Goal: Obtain resource: Obtain resource

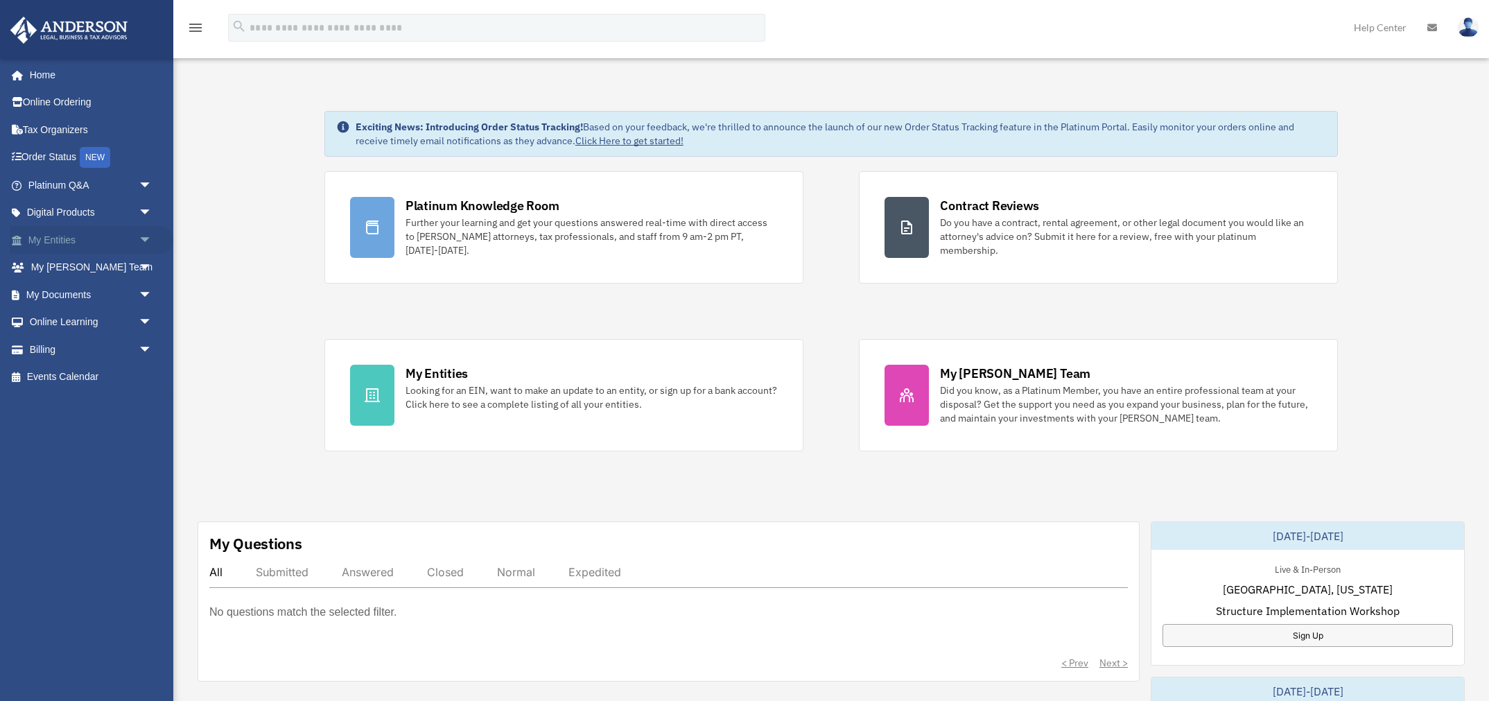
click at [146, 236] on span "arrow_drop_down" at bounding box center [153, 240] width 28 height 28
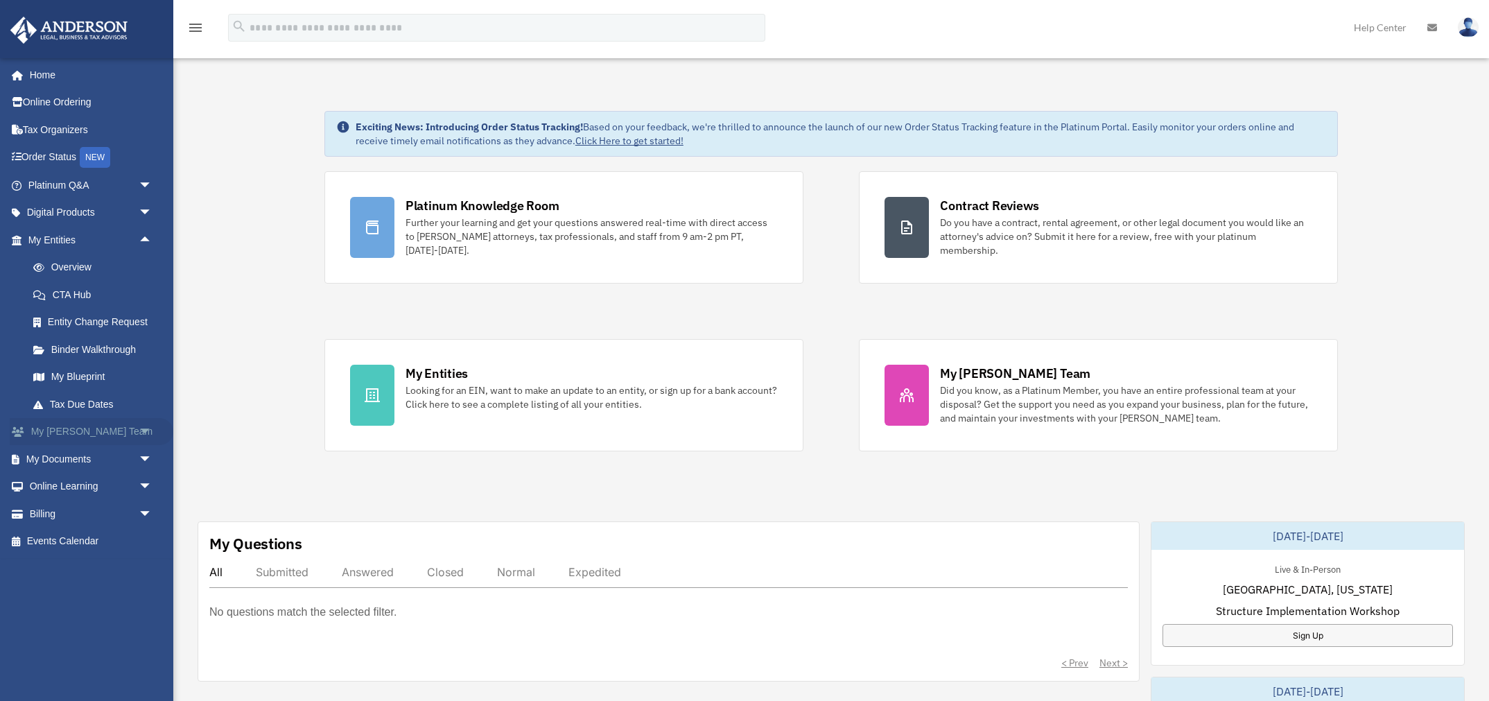
click at [143, 430] on span "arrow_drop_down" at bounding box center [153, 432] width 28 height 28
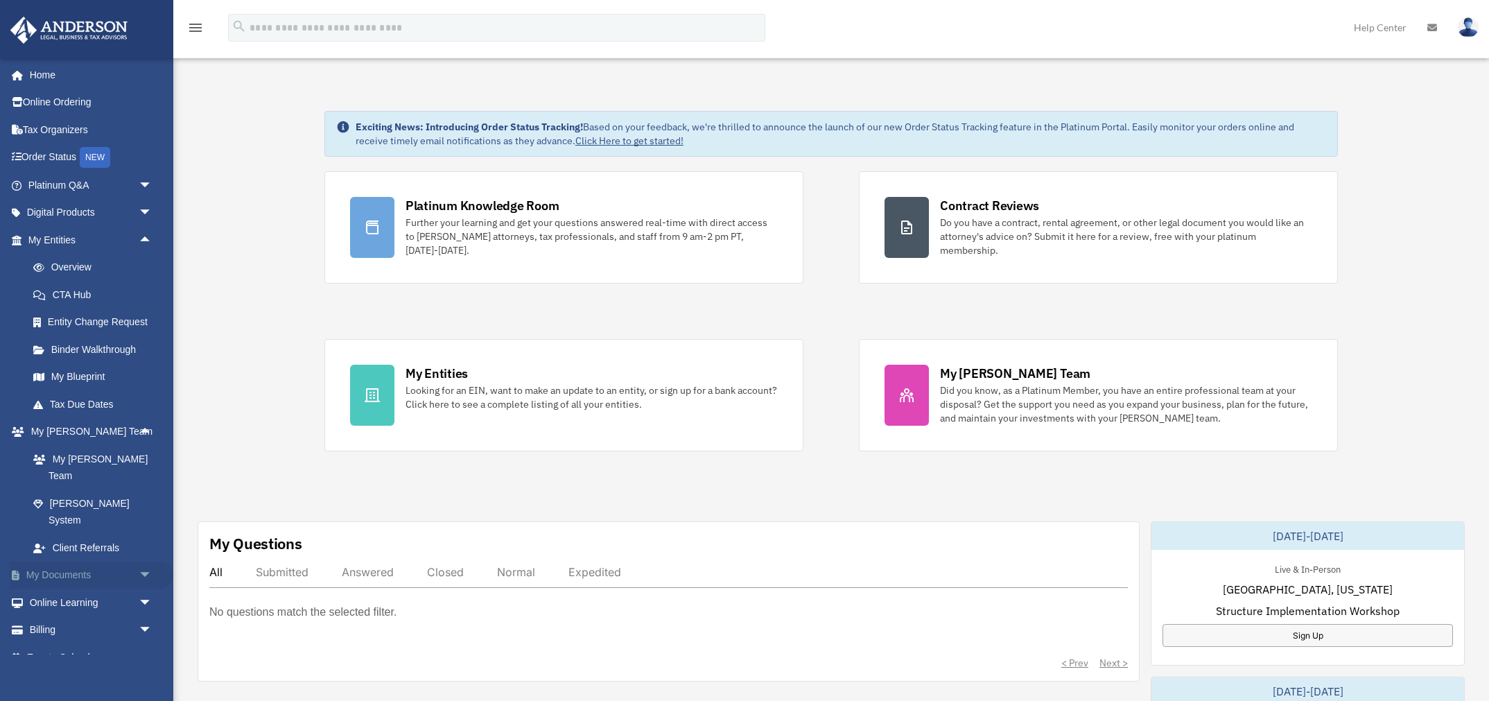
click at [146, 561] on span "arrow_drop_down" at bounding box center [153, 575] width 28 height 28
click at [69, 588] on link "Box" at bounding box center [96, 602] width 154 height 28
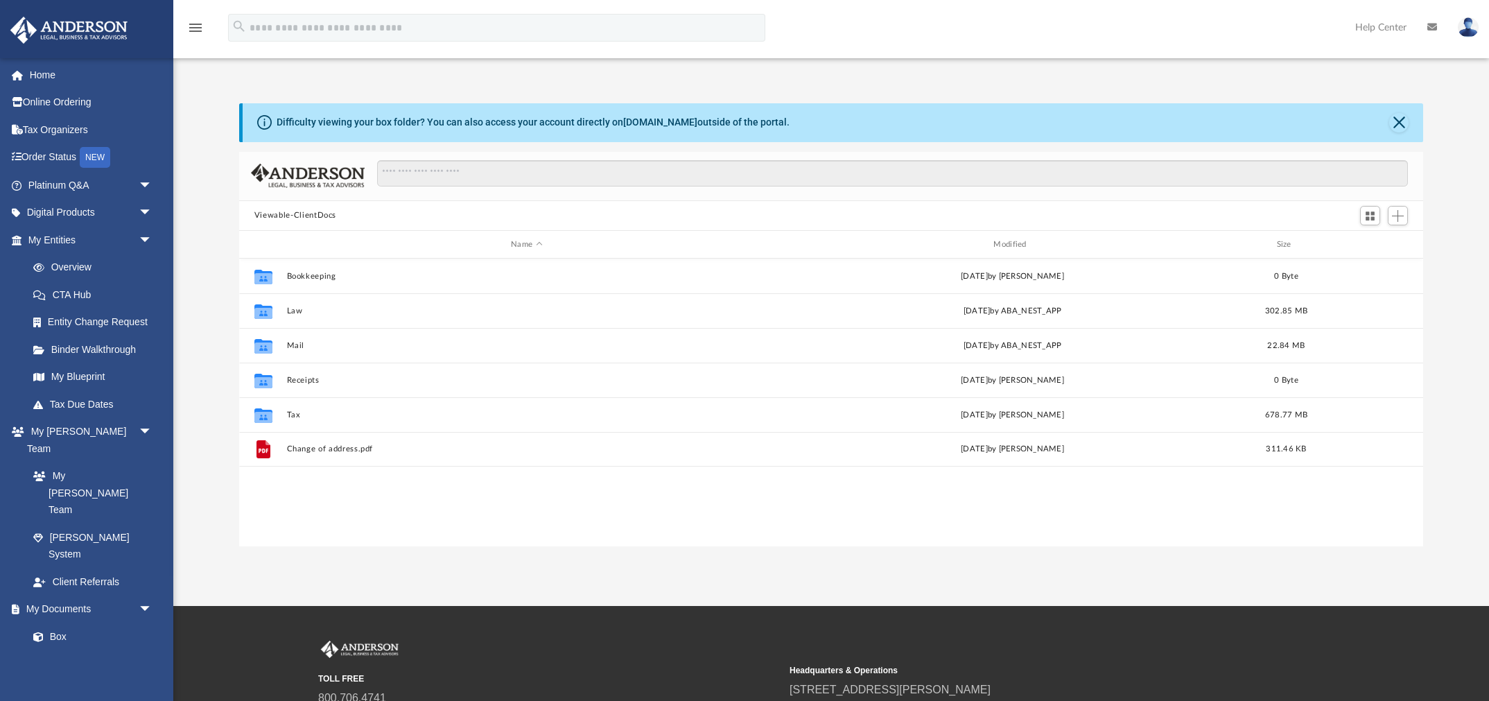
scroll to position [1, 1]
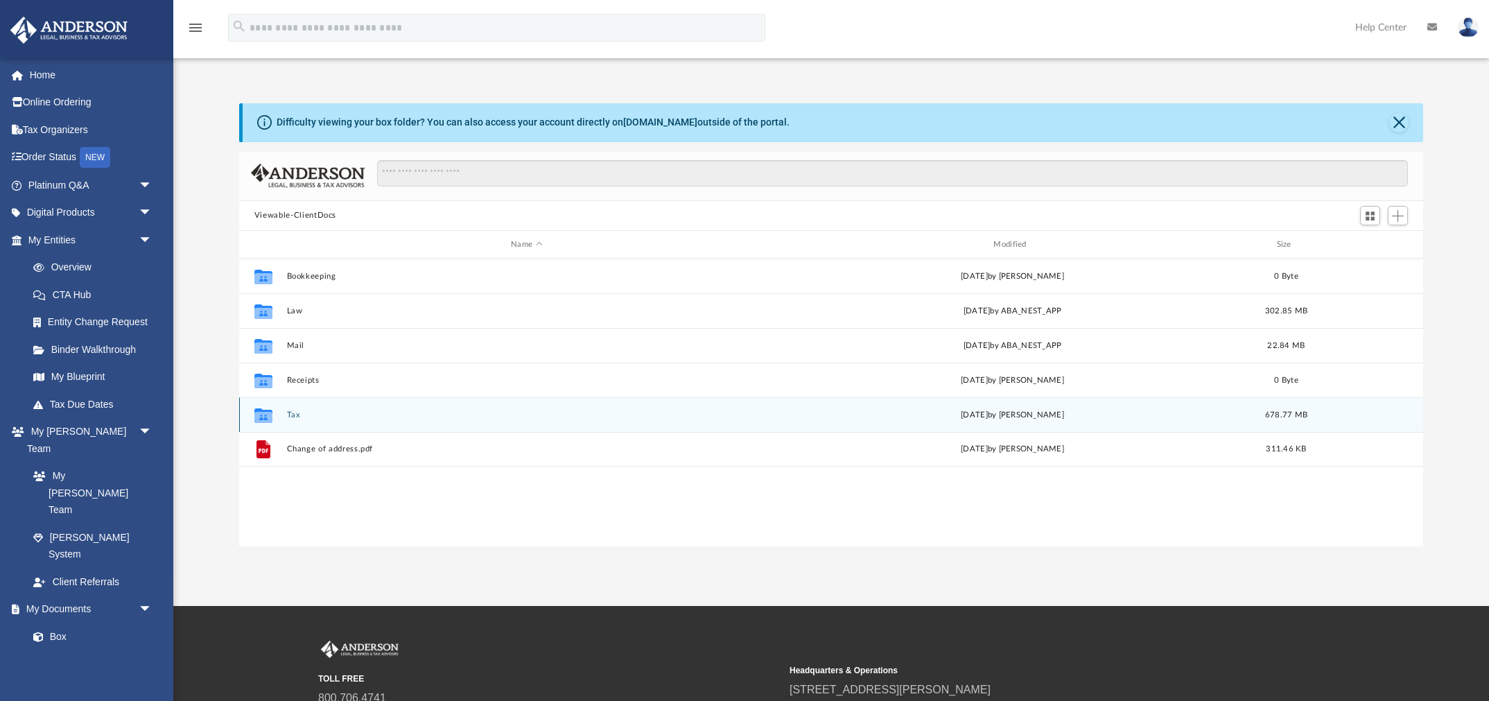
click at [293, 419] on button "Tax" at bounding box center [526, 414] width 480 height 9
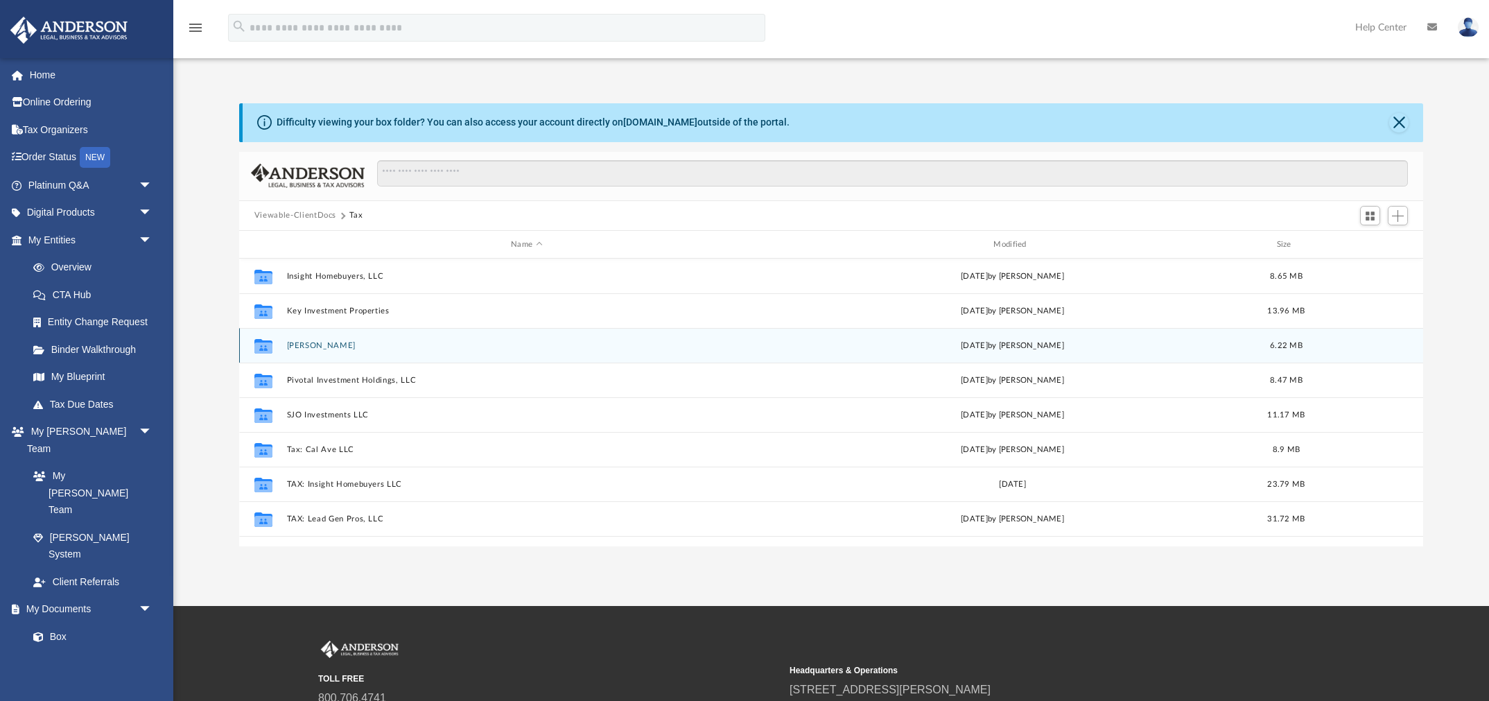
click at [318, 347] on button "Oots, Scott" at bounding box center [526, 345] width 480 height 9
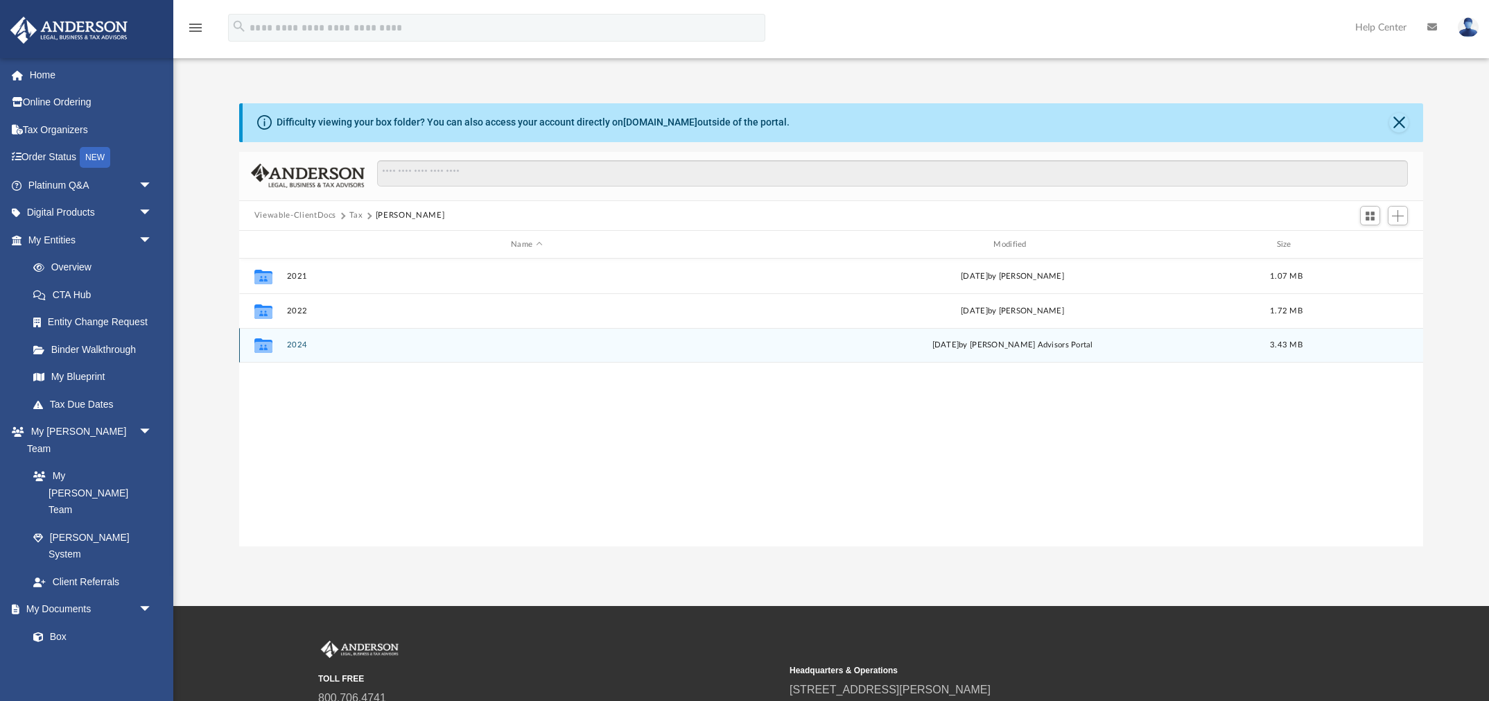
click at [295, 348] on button "2024" at bounding box center [526, 345] width 480 height 9
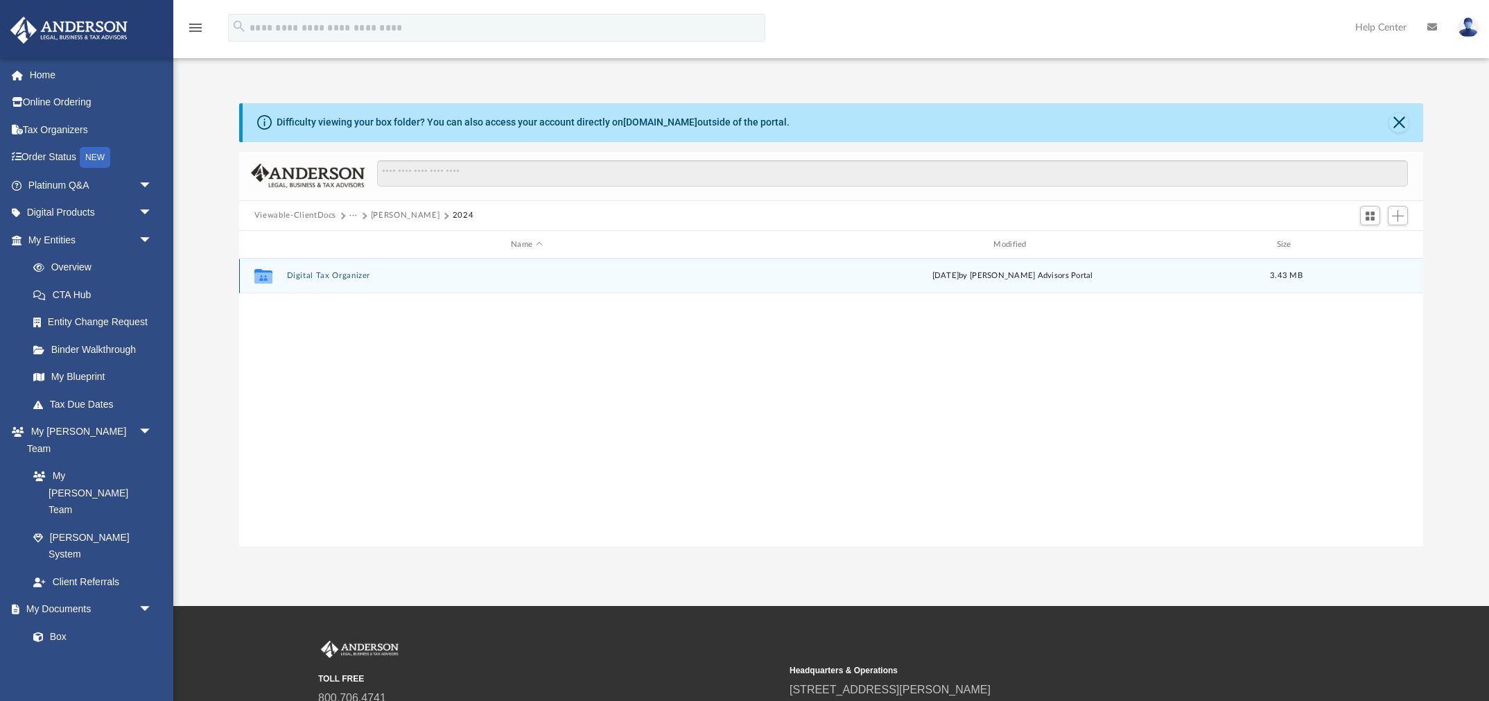
click at [304, 273] on button "Digital Tax Organizer" at bounding box center [526, 276] width 480 height 9
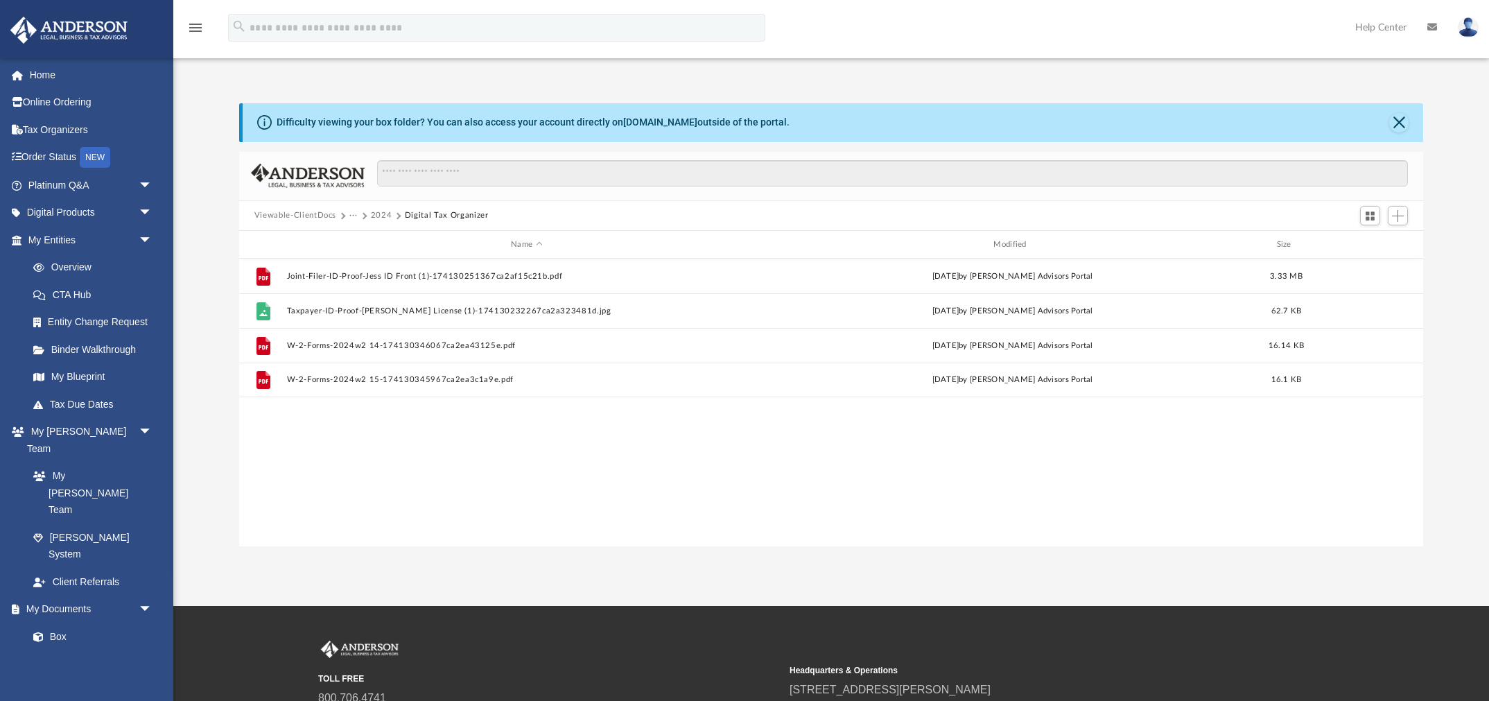
click at [379, 216] on button "2024" at bounding box center [381, 215] width 21 height 12
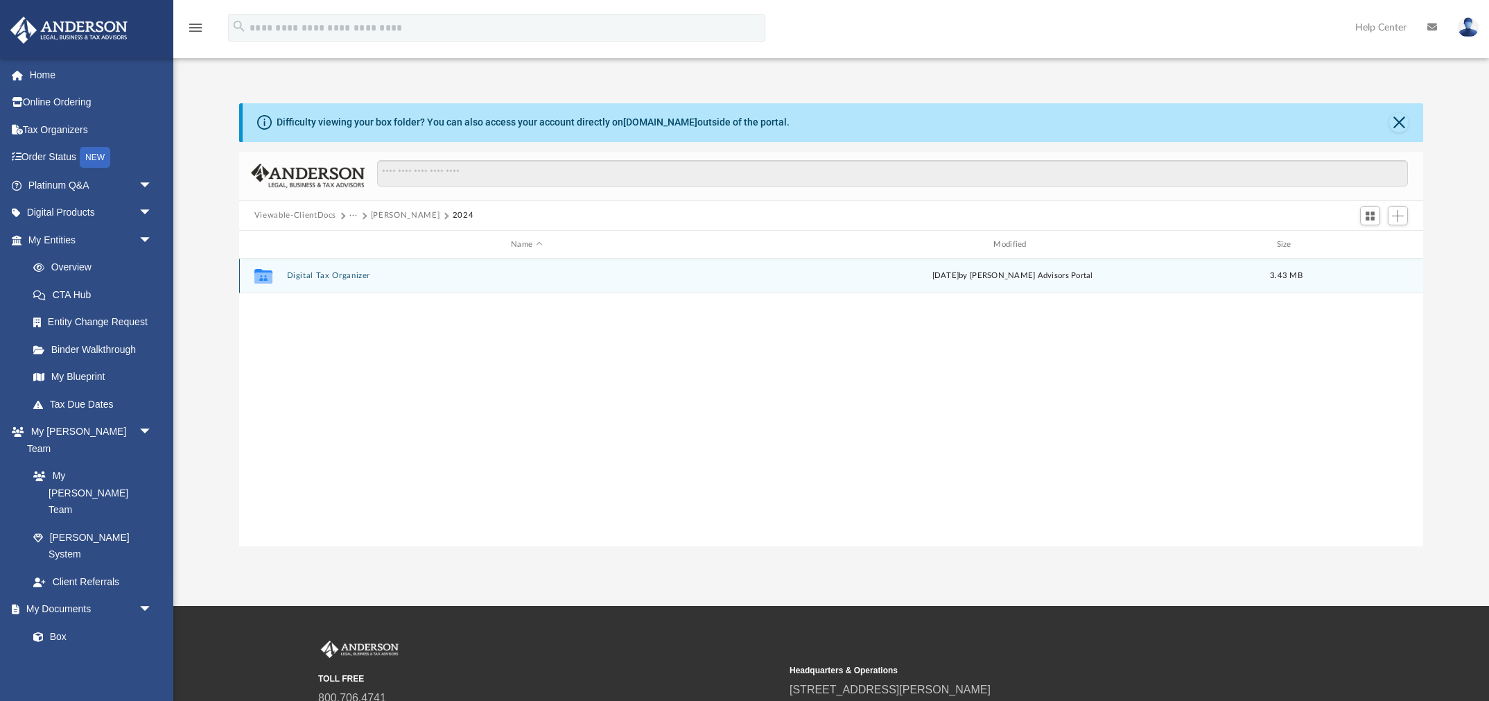
click at [312, 274] on button "Digital Tax Organizer" at bounding box center [526, 276] width 480 height 9
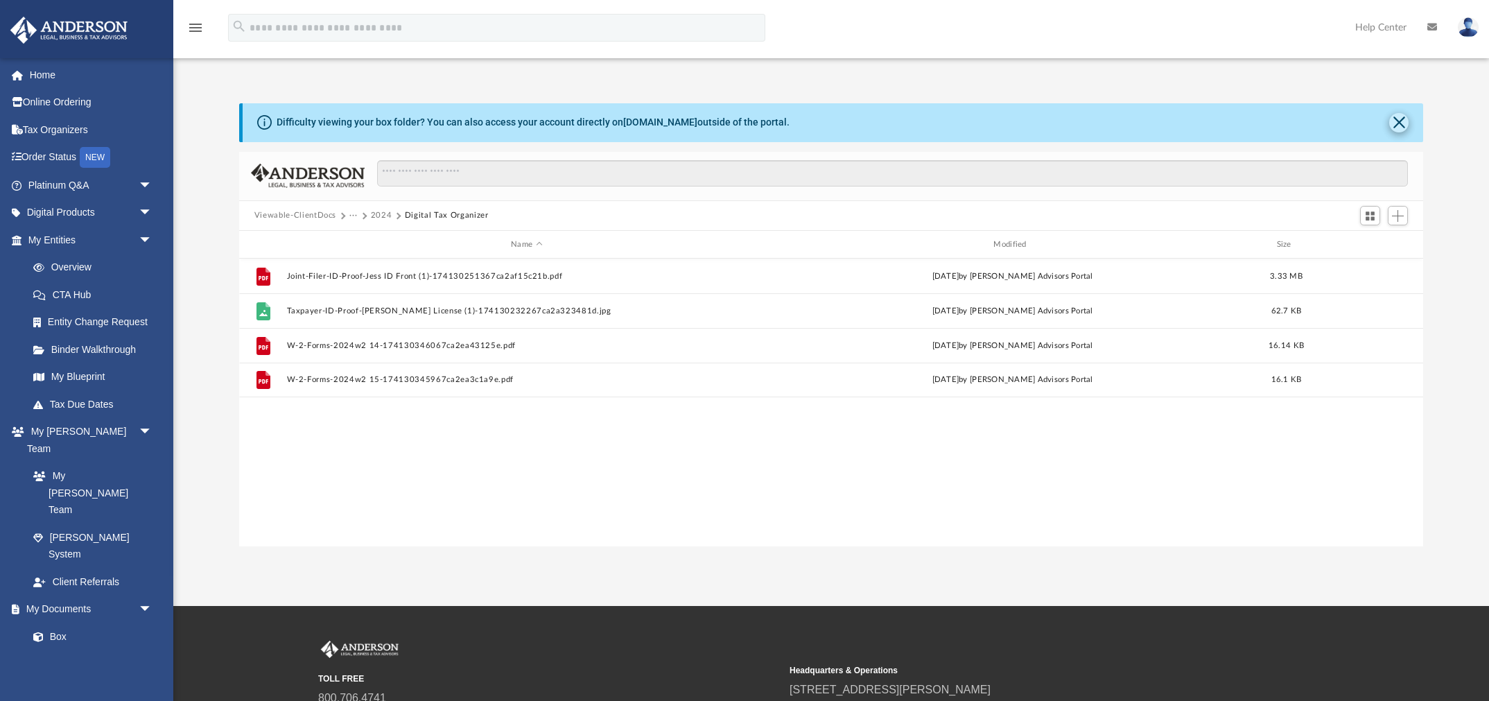
click at [1401, 116] on button "Close" at bounding box center [1398, 122] width 19 height 19
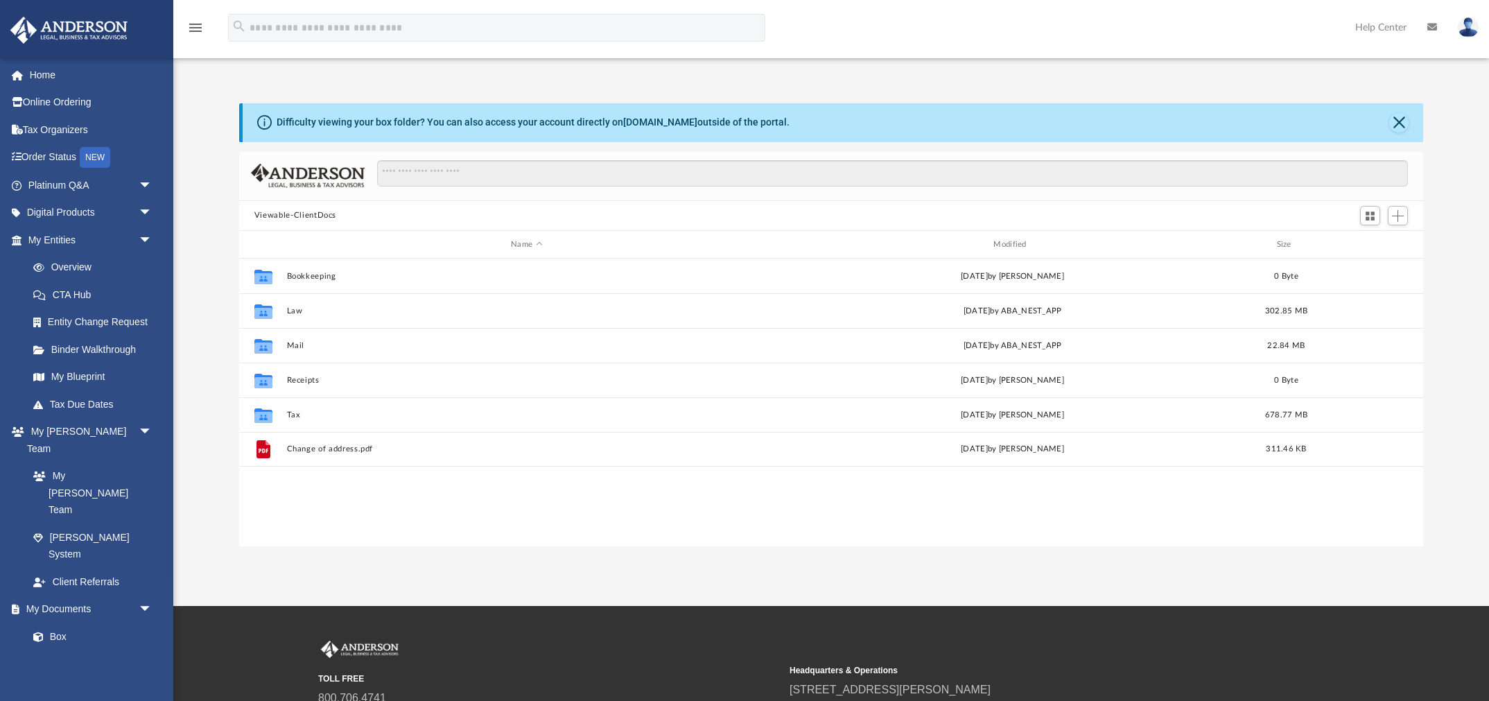
scroll to position [1, 1]
